Goal: Information Seeking & Learning: Compare options

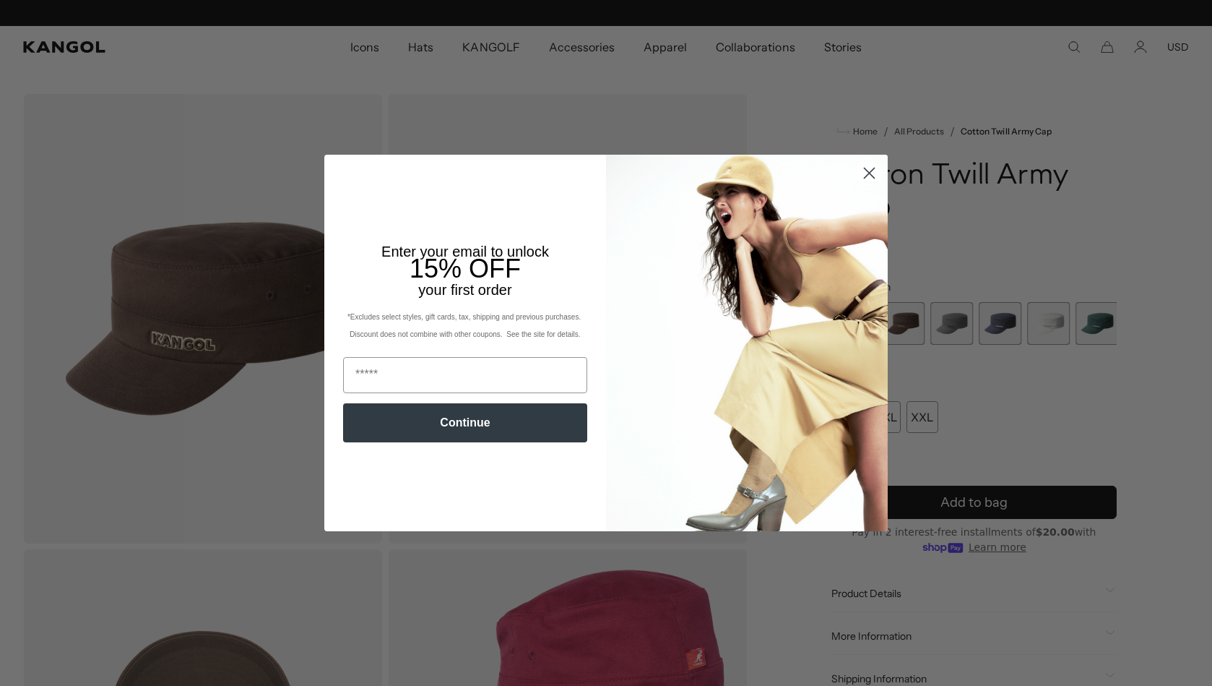
scroll to position [0, 298]
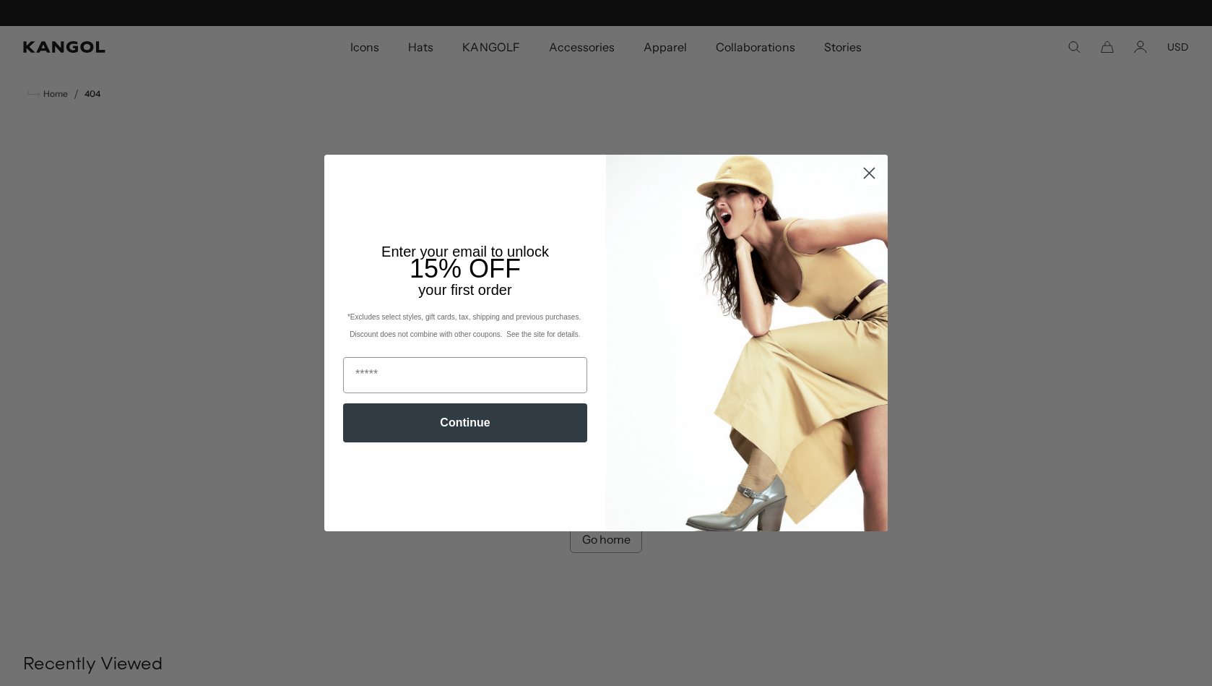
scroll to position [0, 298]
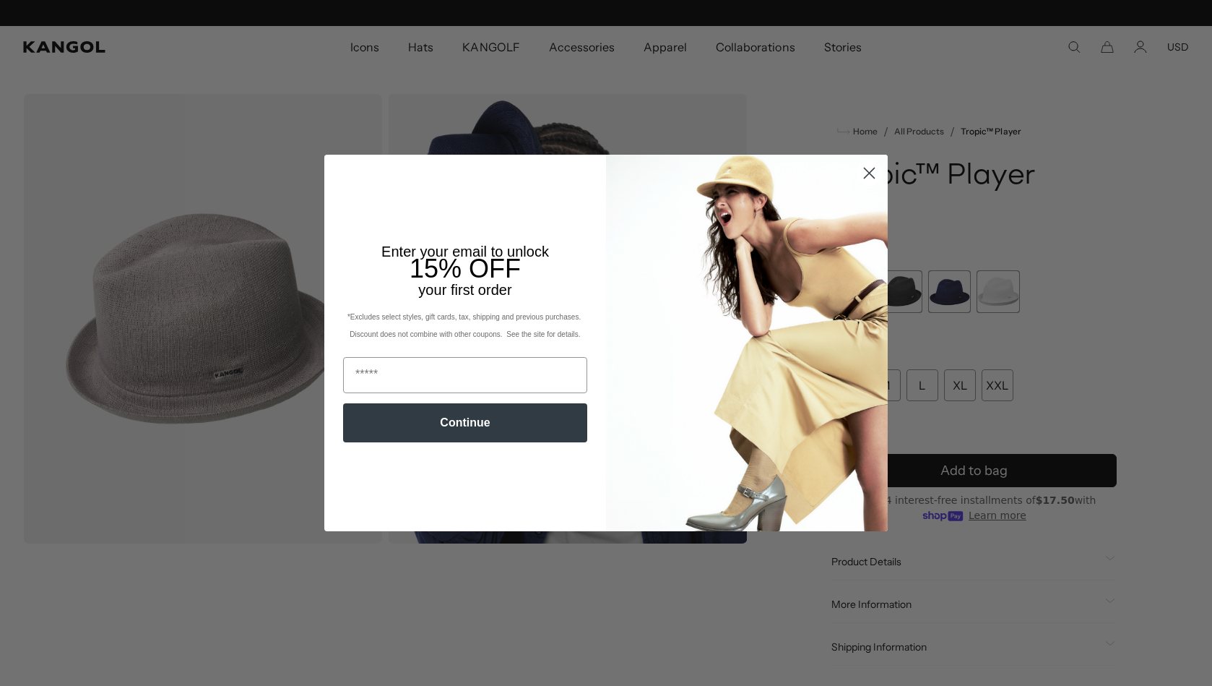
scroll to position [0, 298]
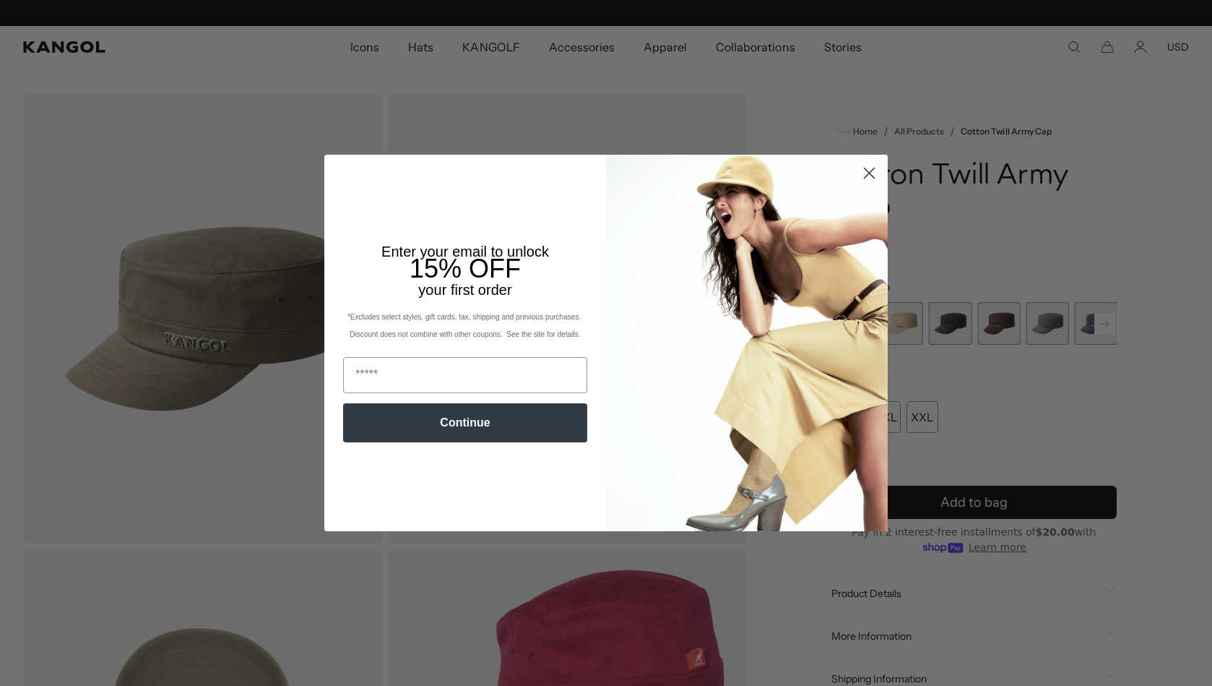
scroll to position [0, 298]
